Goal: Find specific page/section: Find specific page/section

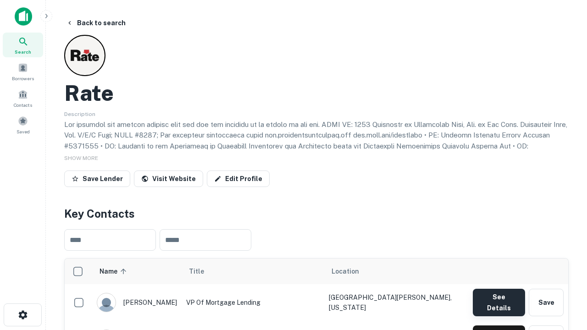
click at [499, 298] on button "See Details" at bounding box center [499, 303] width 52 height 28
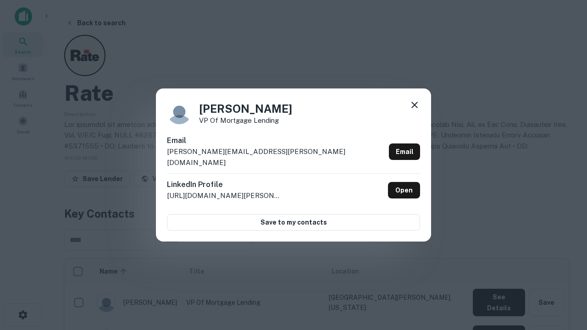
click at [415, 111] on icon at bounding box center [414, 105] width 11 height 11
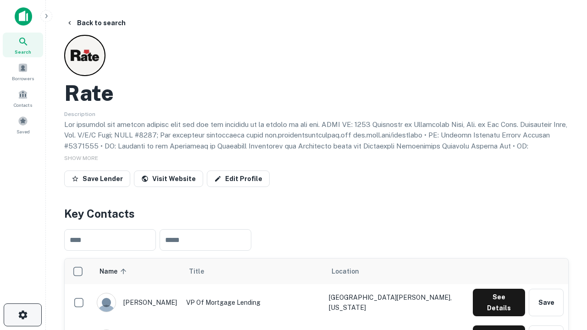
click at [22, 315] on icon "button" at bounding box center [22, 315] width 11 height 11
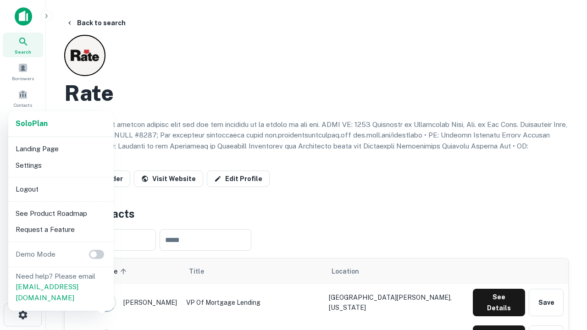
click at [61, 189] on li "Logout" at bounding box center [61, 189] width 98 height 17
